Goal: Information Seeking & Learning: Learn about a topic

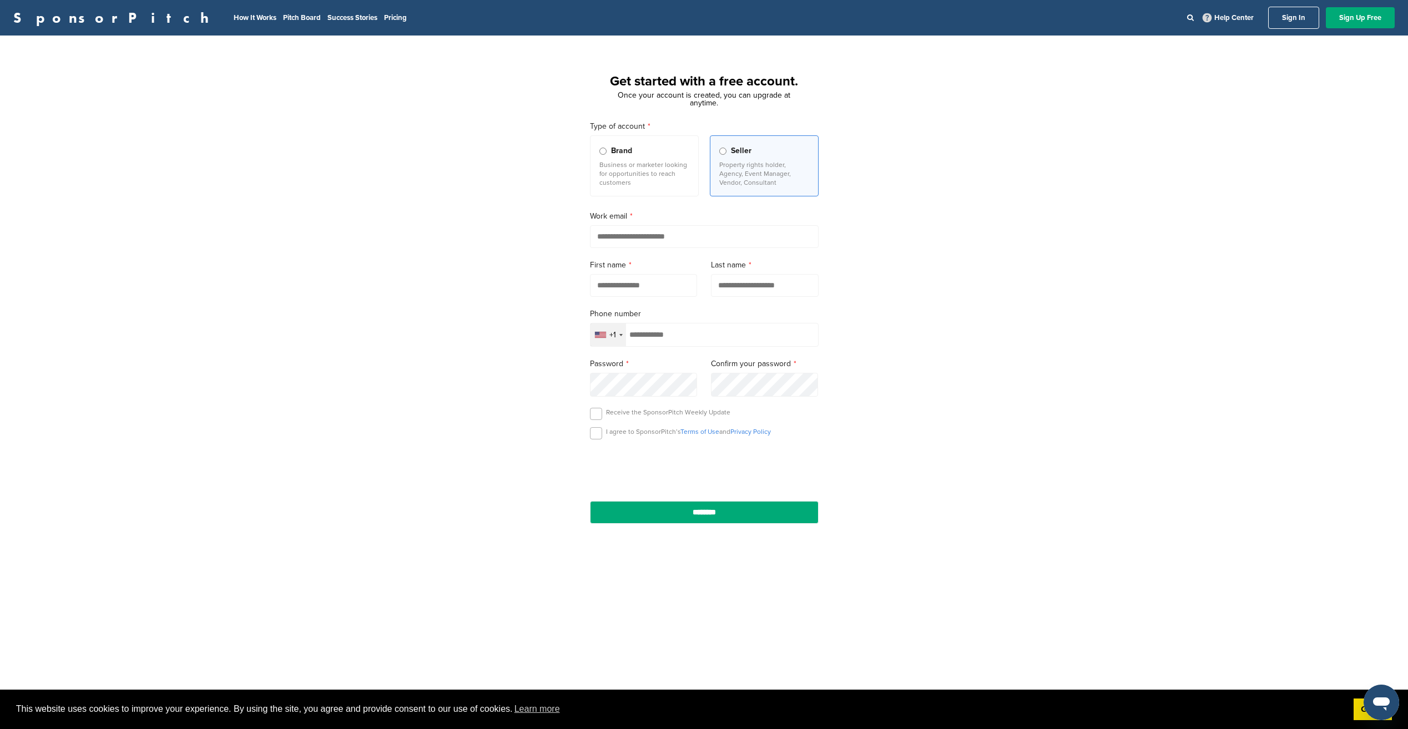
click at [617, 334] on div "+1" at bounding box center [608, 334] width 36 height 23
click at [479, 320] on div "Get started with a free account. Once your account is created, you can upgrade …" at bounding box center [704, 306] width 1408 height 515
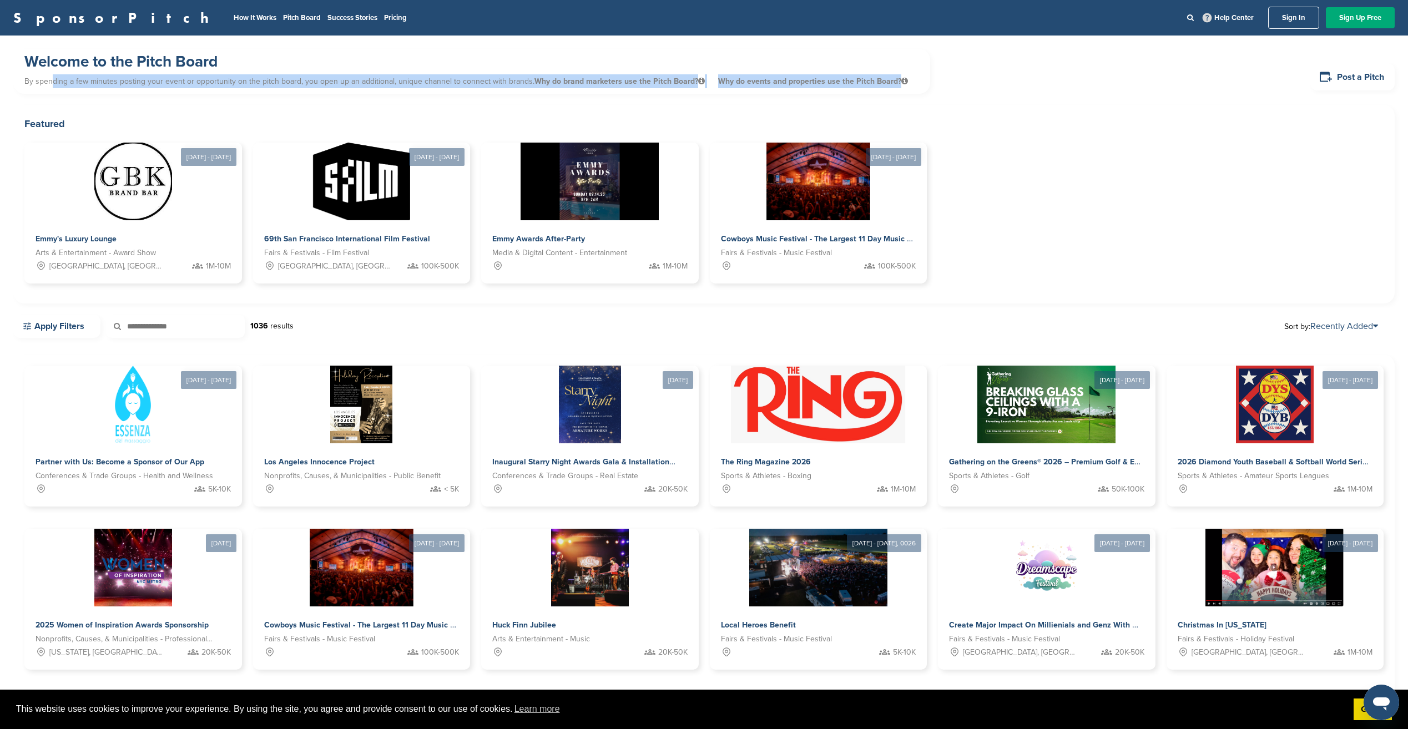
drag, startPoint x: 55, startPoint y: 77, endPoint x: 928, endPoint y: 87, distance: 872.8
click at [928, 87] on div "Welcome to the Pitch Board By spending a few minutes posting your event or oppo…" at bounding box center [703, 77] width 1381 height 56
drag, startPoint x: 928, startPoint y: 87, endPoint x: 911, endPoint y: 82, distance: 17.9
click at [911, 82] on div "Welcome to the Pitch Board By spending a few minutes posting your event or oppo…" at bounding box center [471, 71] width 917 height 45
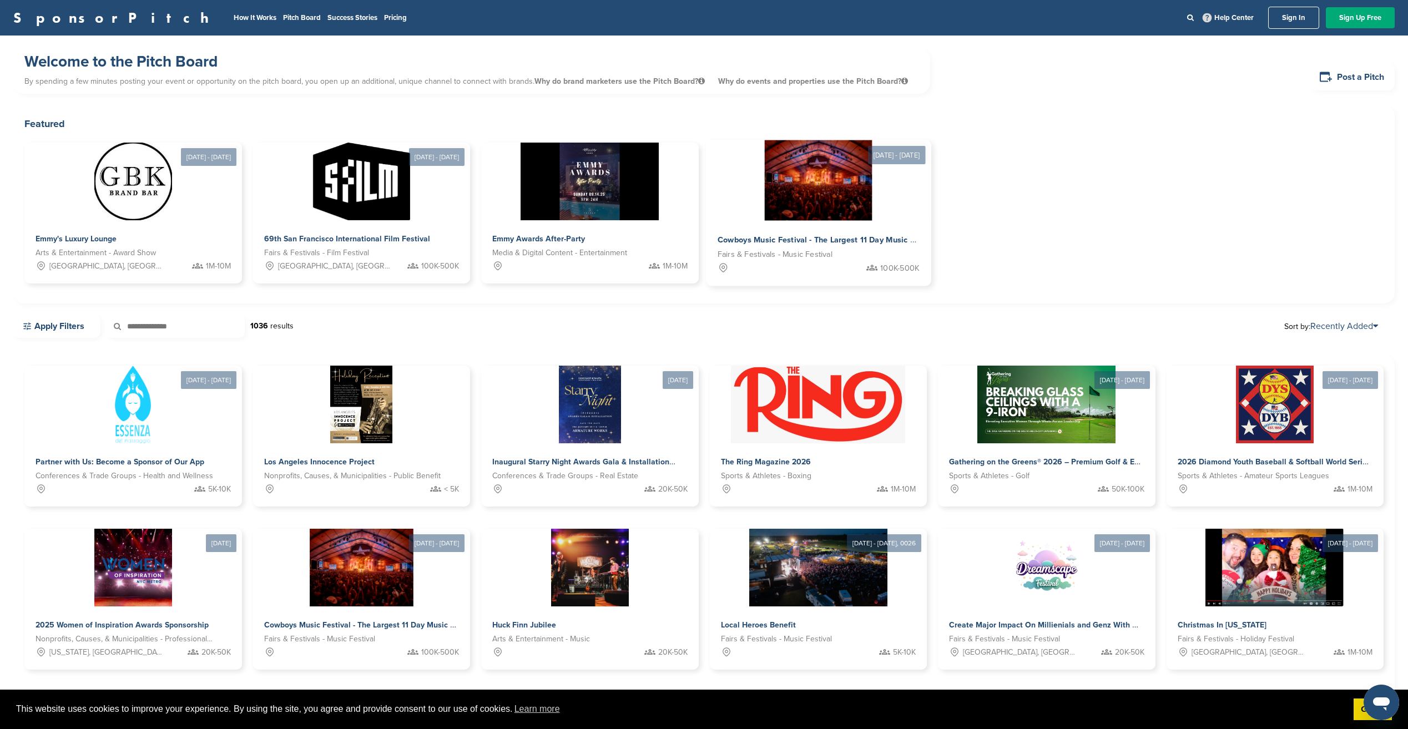
click at [812, 195] on img at bounding box center [818, 180] width 107 height 80
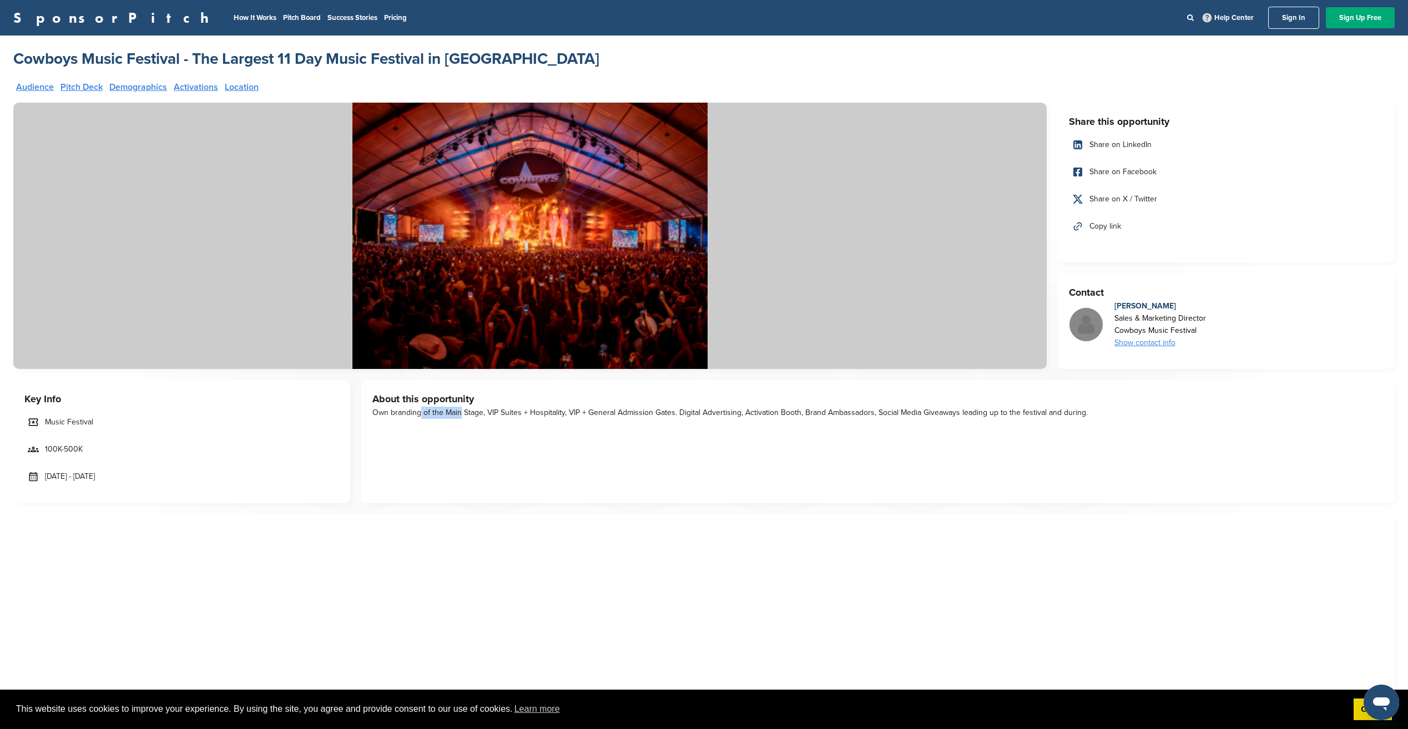
drag, startPoint x: 416, startPoint y: 414, endPoint x: 457, endPoint y: 411, distance: 40.6
click at [457, 411] on div "Own branding of the Main Stage, VIP Suites + Hospitality, VIP + General Admissi…" at bounding box center [877, 413] width 1011 height 12
drag, startPoint x: 458, startPoint y: 411, endPoint x: 622, endPoint y: 419, distance: 164.4
click at [622, 419] on div "About this opportunity Own branding of the Main Stage, VIP Suites + Hospitality…" at bounding box center [877, 441] width 1033 height 123
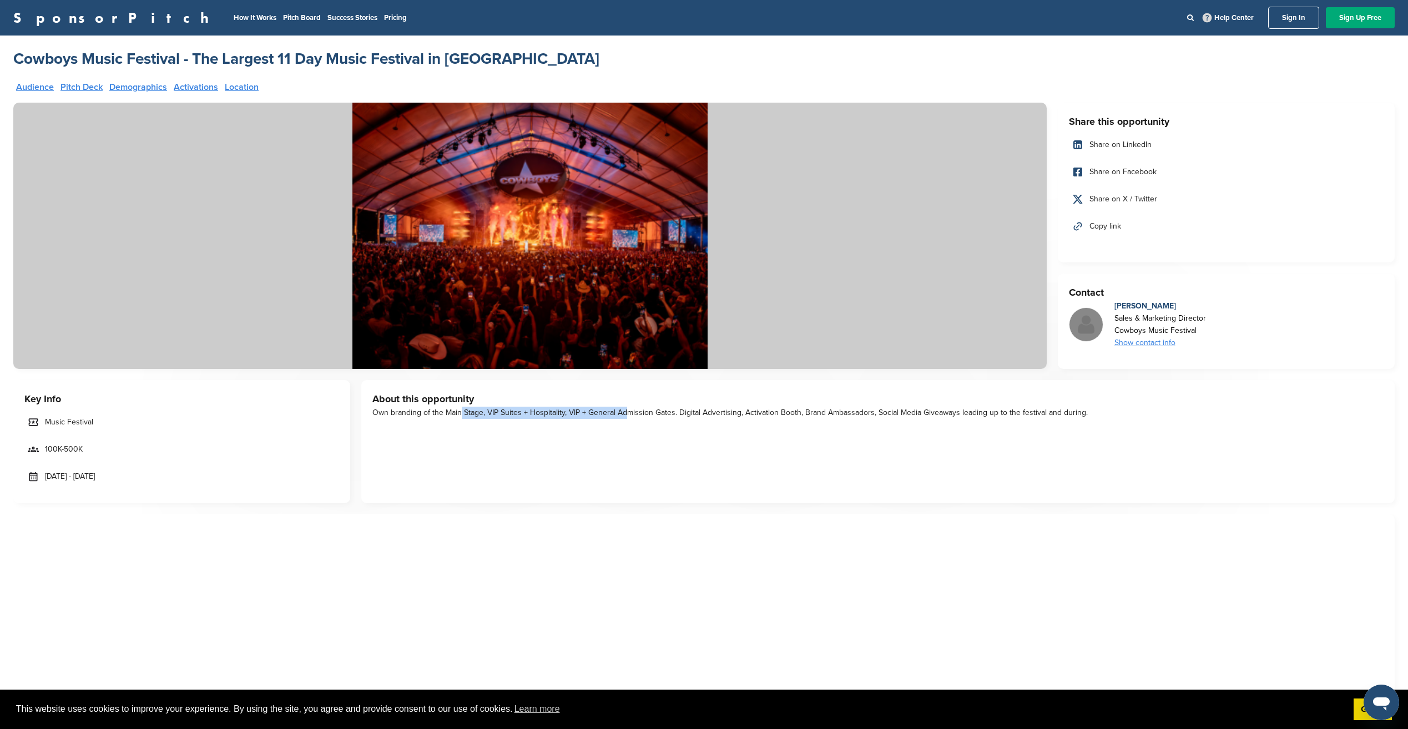
drag, startPoint x: 622, startPoint y: 419, endPoint x: 610, endPoint y: 442, distance: 25.3
click at [610, 442] on div "About this opportunity Own branding of the Main Stage, VIP Suites + Hospitality…" at bounding box center [877, 441] width 1033 height 123
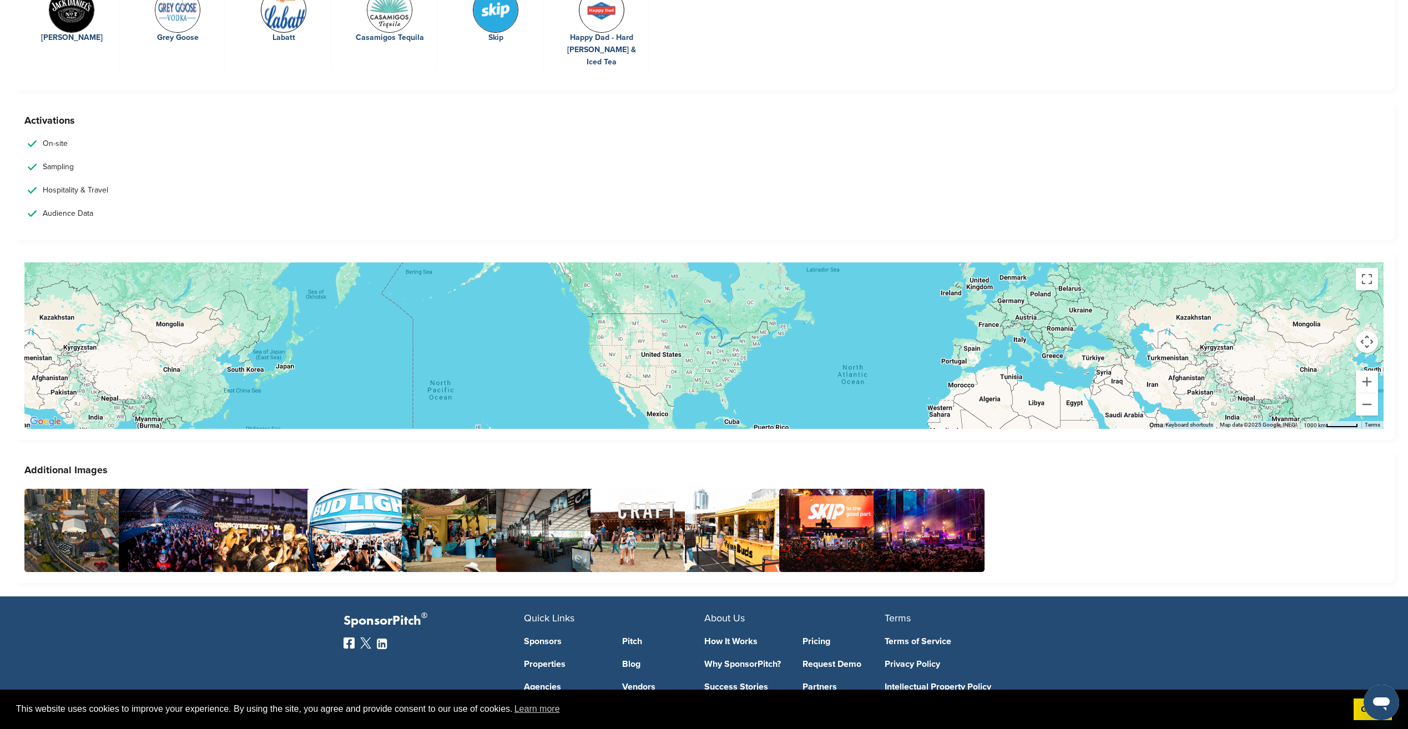
scroll to position [2219, 0]
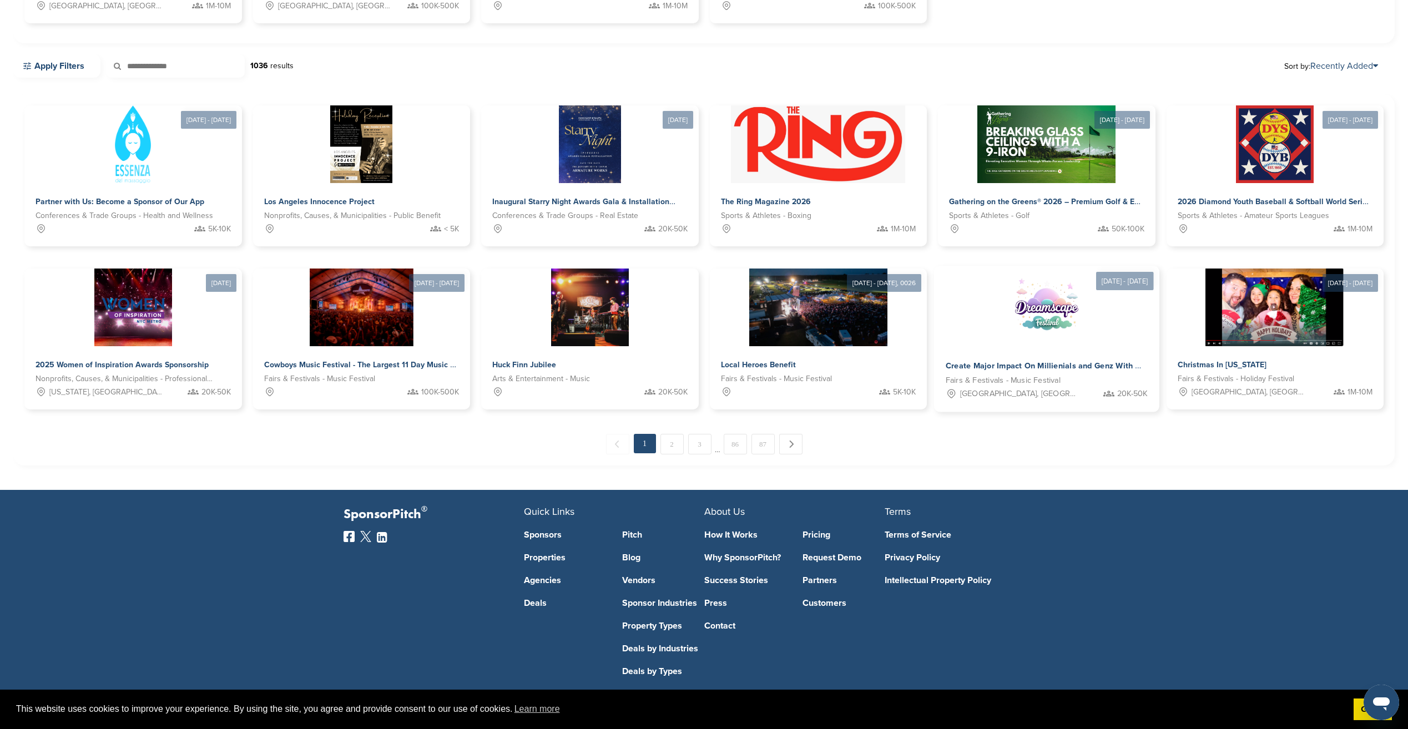
scroll to position [276, 0]
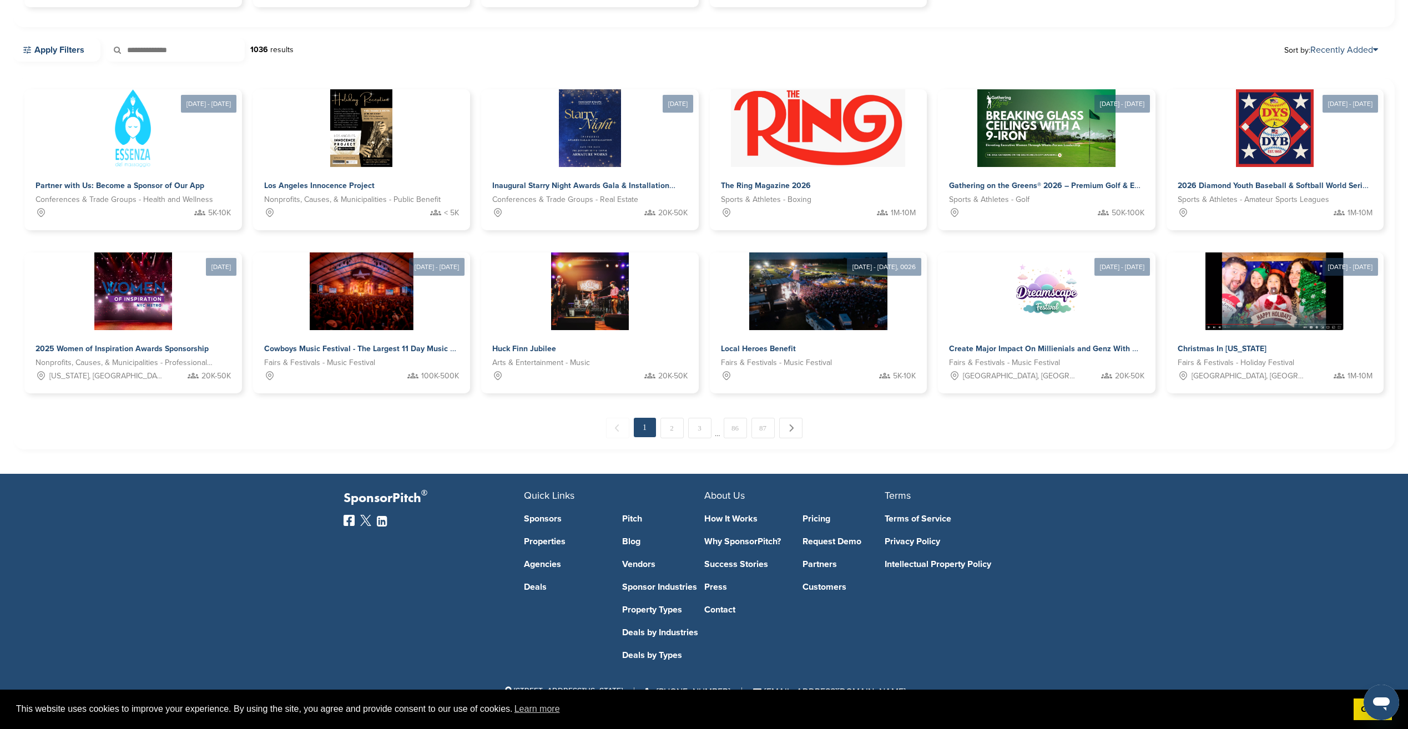
click at [549, 534] on div "Sponsors Properties Agencies Deals" at bounding box center [565, 579] width 82 height 159
click at [548, 541] on link "Properties" at bounding box center [565, 541] width 82 height 9
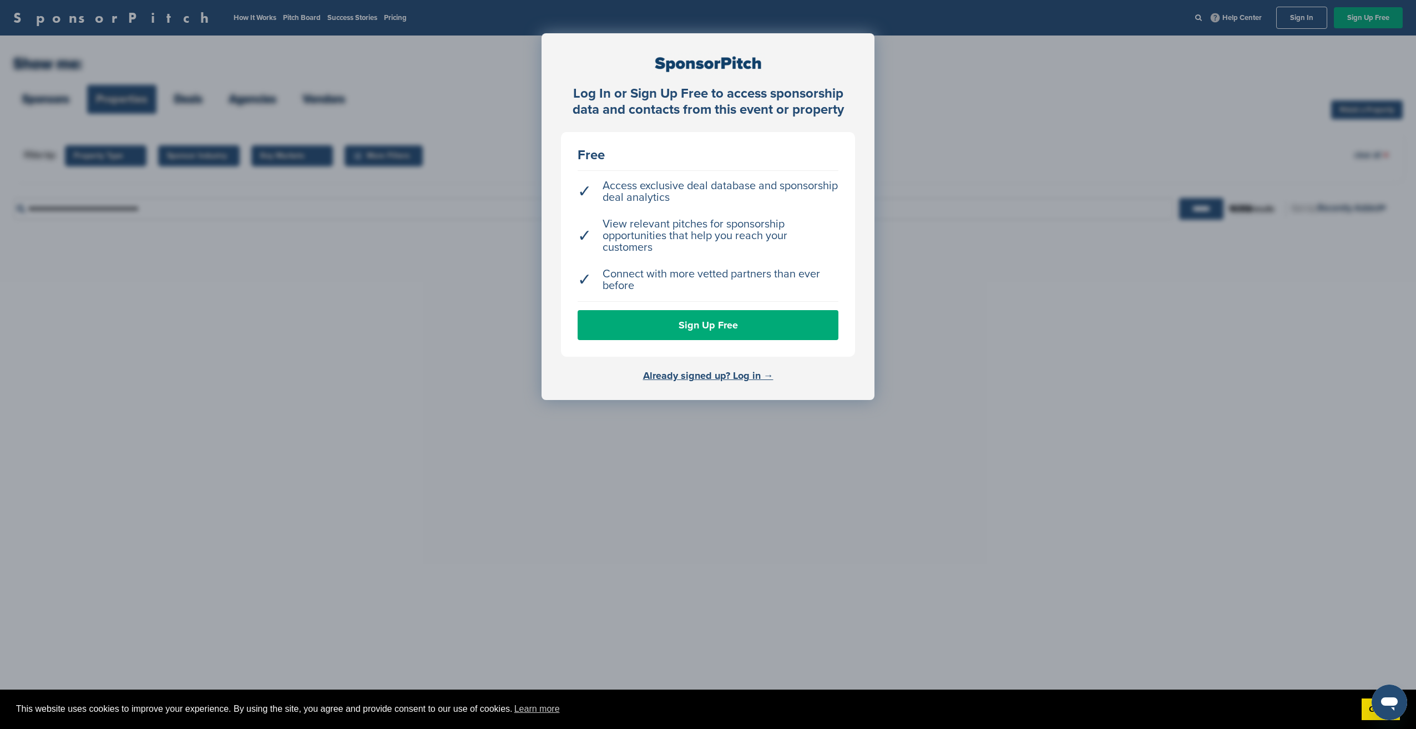
click at [980, 186] on div "Log In or Sign Up Free to access sponsorship data and contacts from this event …" at bounding box center [708, 392] width 1416 height 784
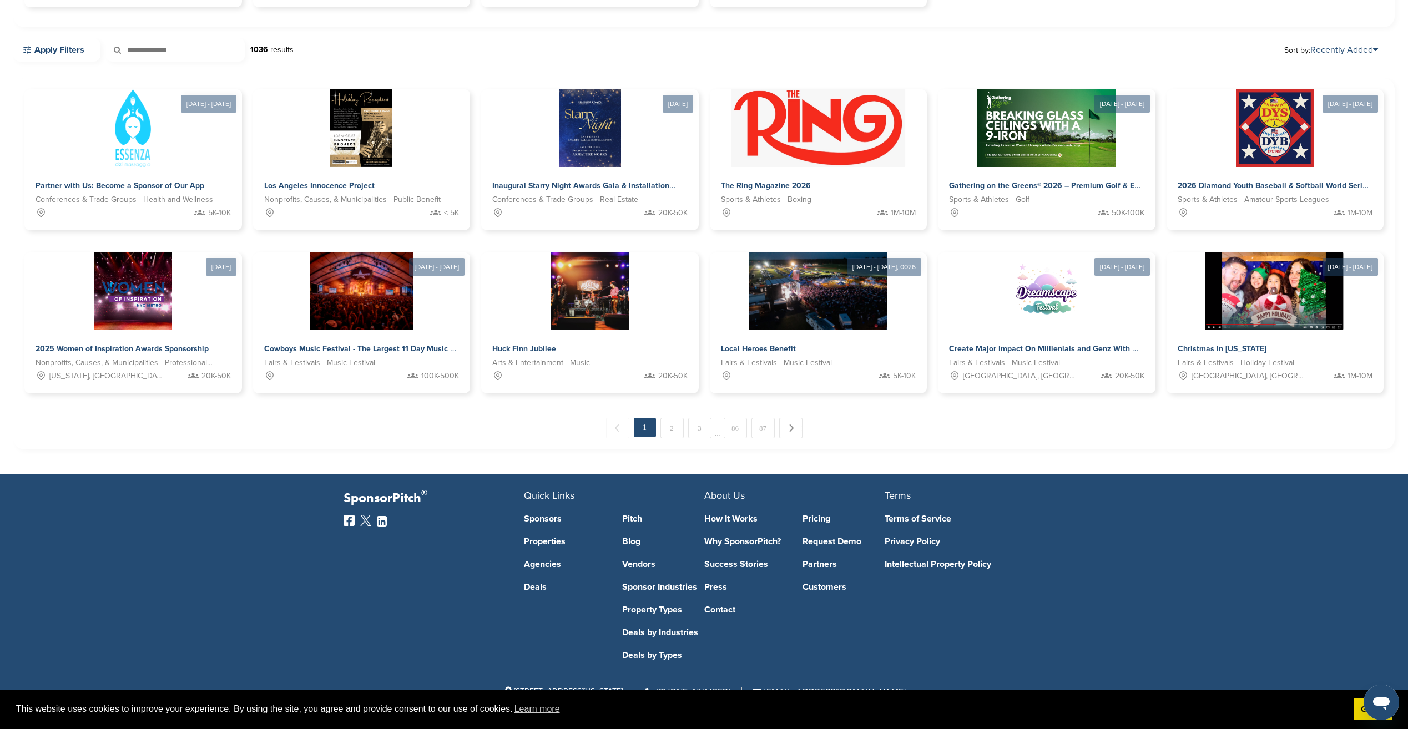
click at [651, 612] on link "Property Types" at bounding box center [663, 609] width 82 height 9
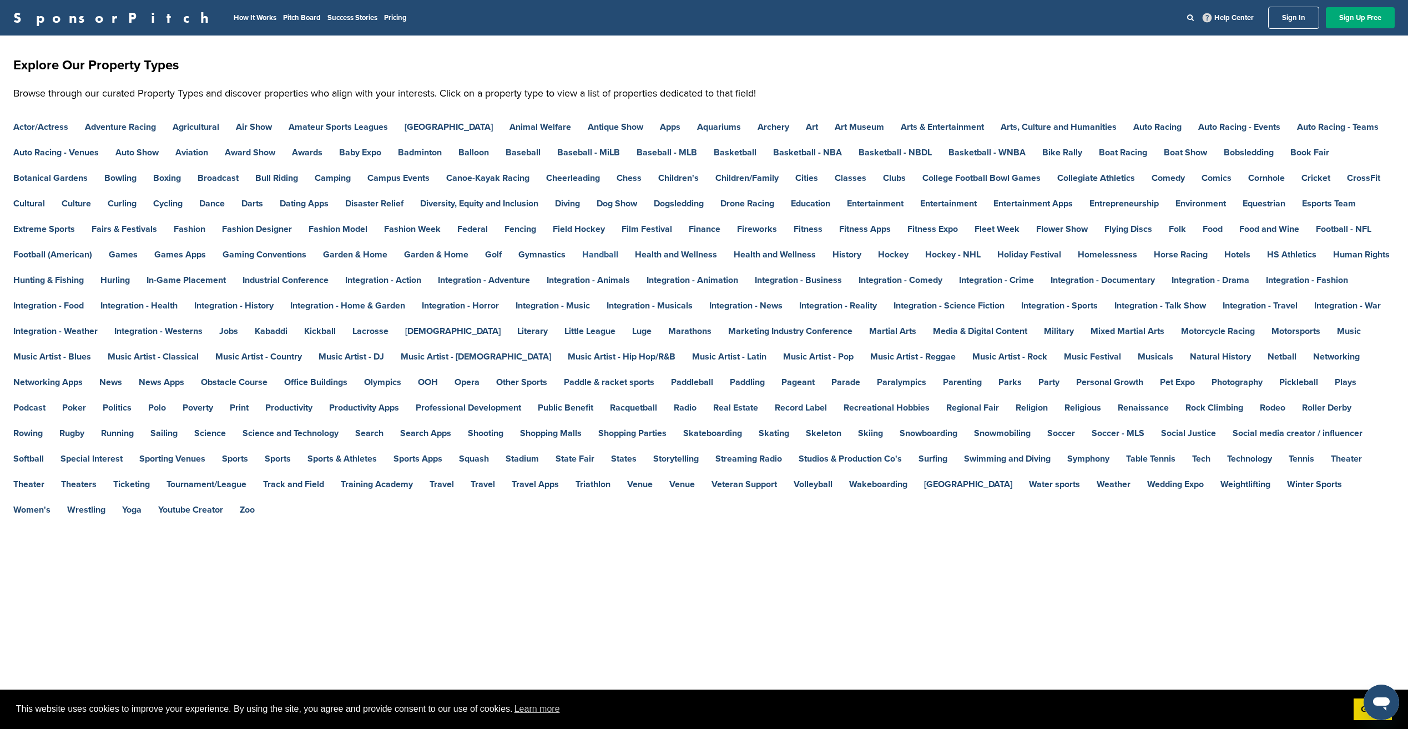
click at [614, 252] on link "Handball" at bounding box center [600, 254] width 36 height 9
